Goal: Task Accomplishment & Management: Use online tool/utility

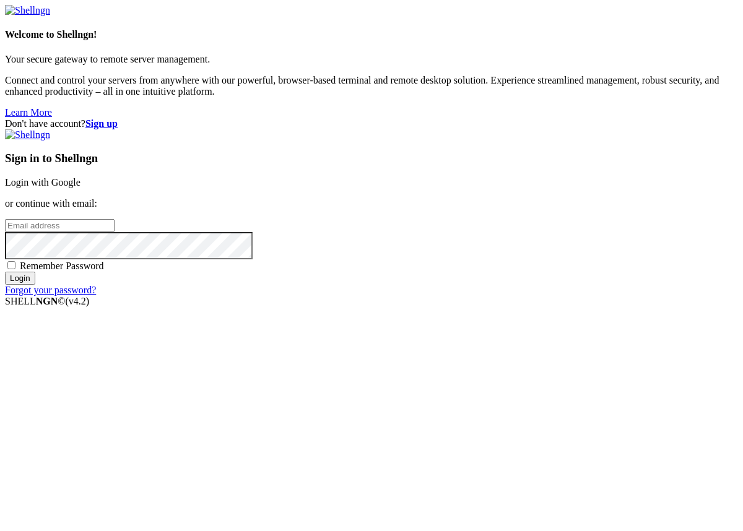
type input "[EMAIL_ADDRESS][DOMAIN_NAME]"
click at [104, 271] on span "Remember Password" at bounding box center [62, 266] width 84 height 11
click at [15, 269] on input "Remember Password" at bounding box center [11, 265] width 8 height 8
checkbox input "true"
click at [35, 285] on input "Login" at bounding box center [20, 278] width 30 height 13
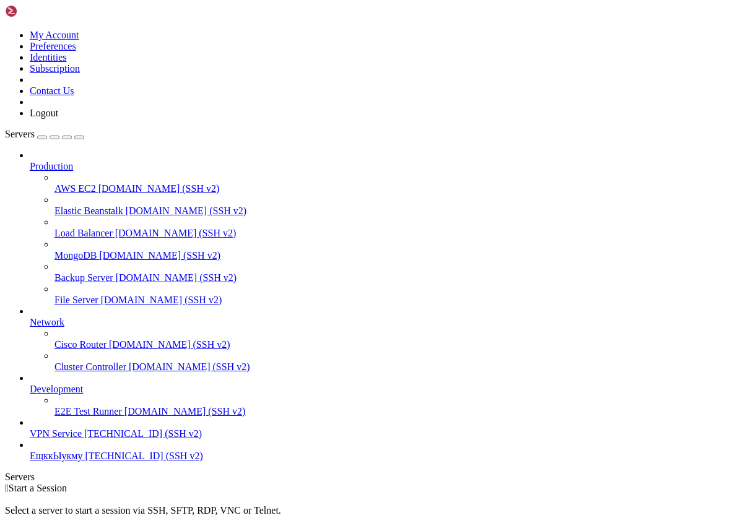
scroll to position [1, 0]
click at [82, 439] on span "VPN Service" at bounding box center [56, 434] width 52 height 11
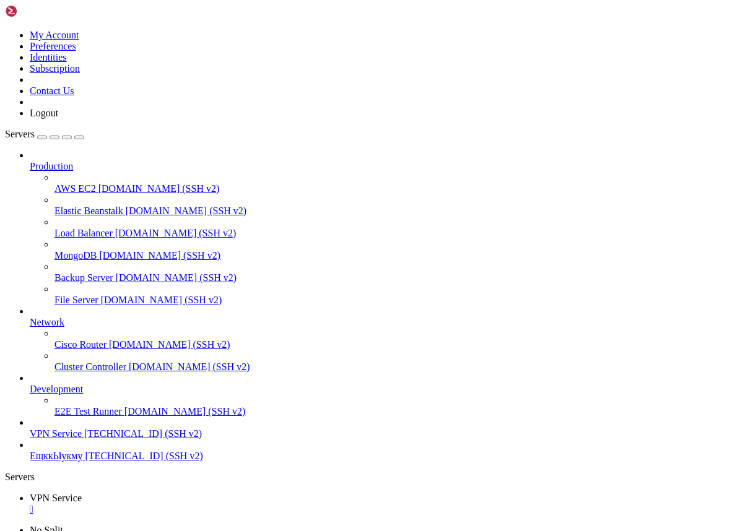
click at [235, 504] on div "" at bounding box center [384, 509] width 708 height 11
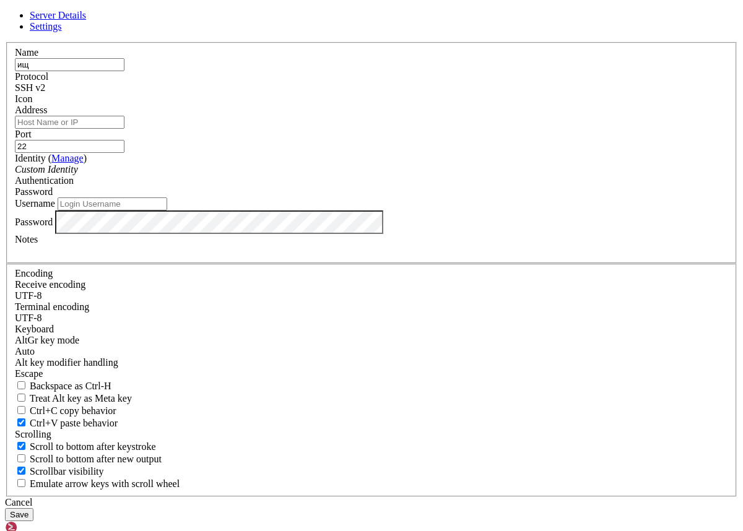
type input "и"
type input "bot"
click at [167, 211] on input "Username" at bounding box center [113, 204] width 110 height 13
type input "root"
click at [124, 129] on input "Address" at bounding box center [70, 122] width 110 height 13
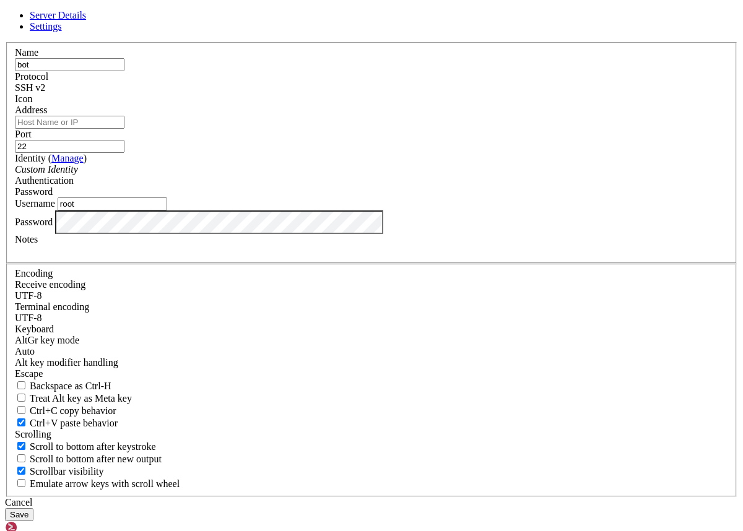
paste input "[TECHNICAL_ID]"
type input "[TECHNICAL_ID]"
click at [33, 508] on button "Save" at bounding box center [19, 514] width 28 height 13
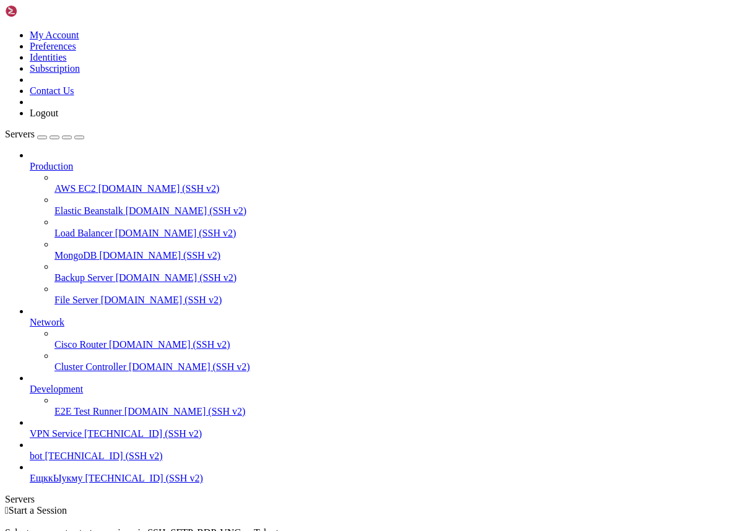
click at [42, 461] on span "bot" at bounding box center [36, 456] width 12 height 11
